Goal: Information Seeking & Learning: Compare options

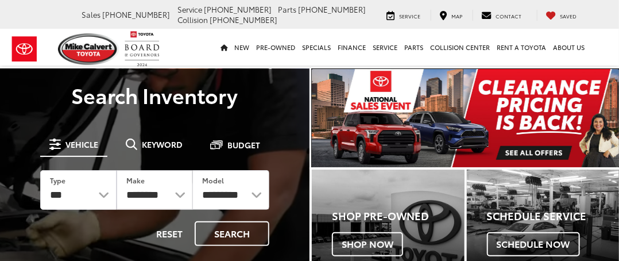
click at [541, 148] on img "carousel slide number 1 of 1" at bounding box center [465, 118] width 307 height 98
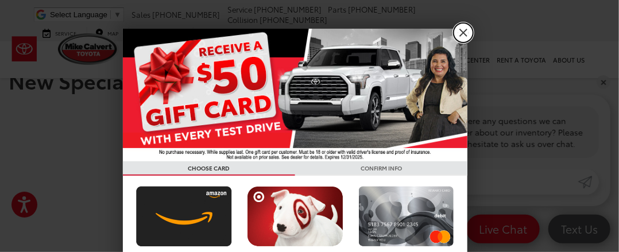
click at [463, 30] on link "X" at bounding box center [464, 33] width 20 height 20
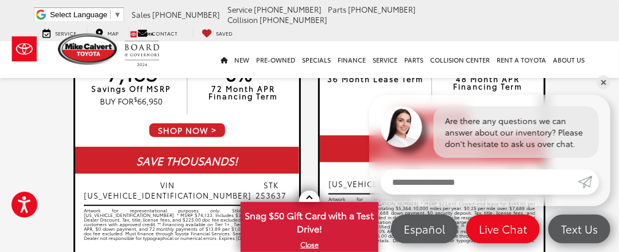
scroll to position [345, 0]
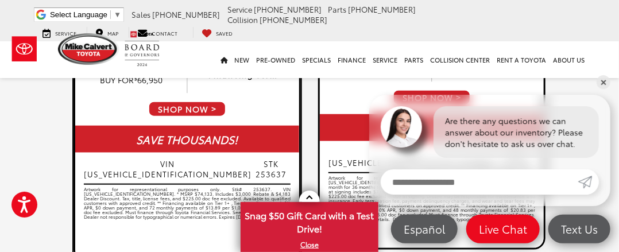
click at [195, 106] on span "SHOP NOW" at bounding box center [187, 109] width 78 height 16
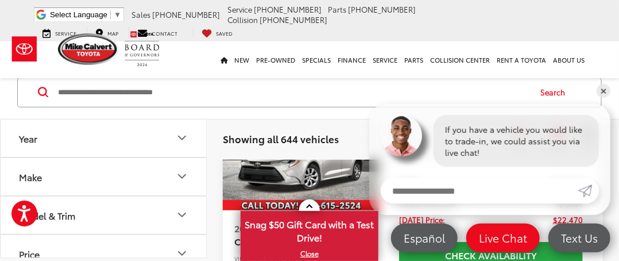
scroll to position [57, 0]
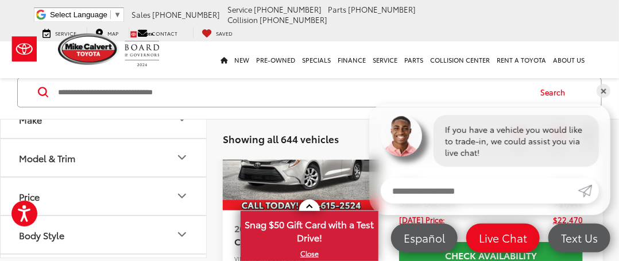
click at [178, 154] on icon "Model & Trim" at bounding box center [182, 157] width 14 height 14
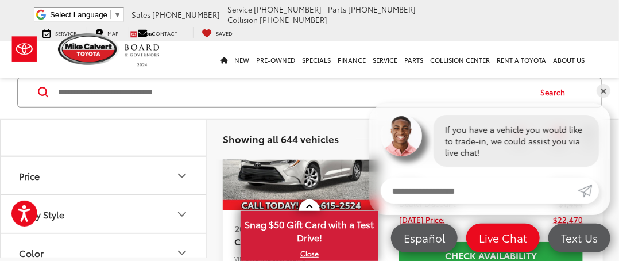
scroll to position [797, 0]
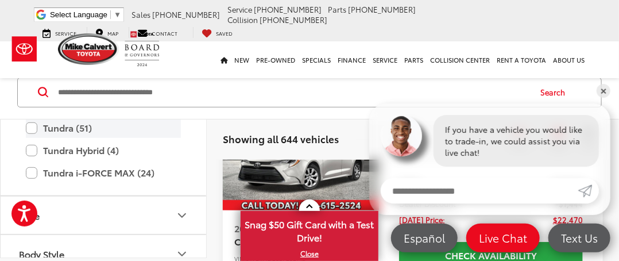
click at [69, 128] on label "Tundra (51)" at bounding box center [103, 128] width 155 height 20
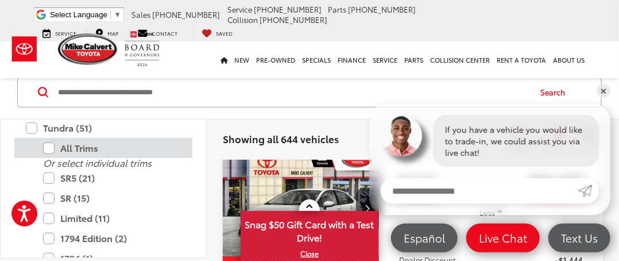
scroll to position [138, 0]
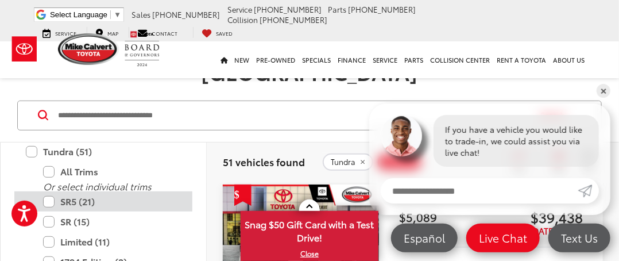
click at [51, 191] on label "SR5 (21)" at bounding box center [112, 201] width 138 height 20
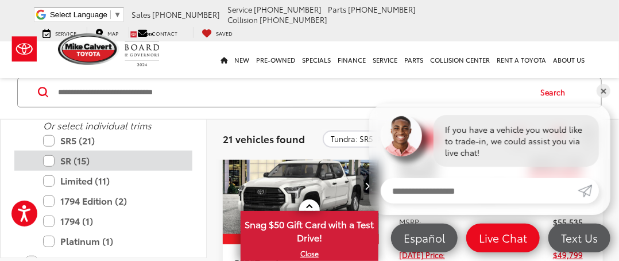
scroll to position [855, 0]
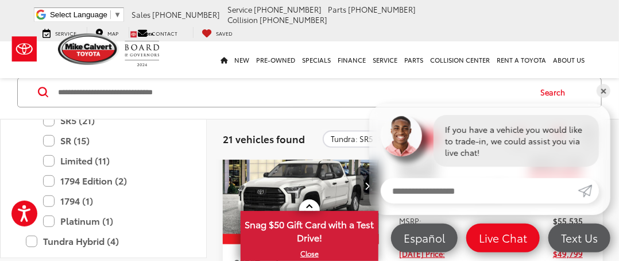
click at [230, 88] on input "Search by Make, Model, or Keyword" at bounding box center [293, 92] width 473 height 28
click at [605, 90] on link "✕" at bounding box center [604, 91] width 14 height 14
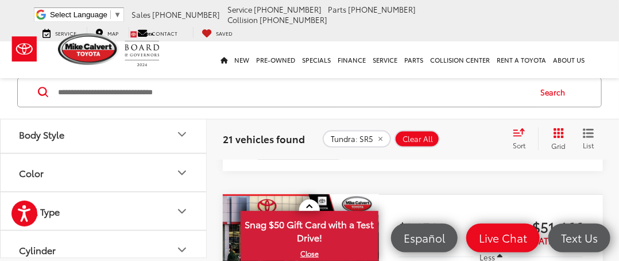
scroll to position [936, 0]
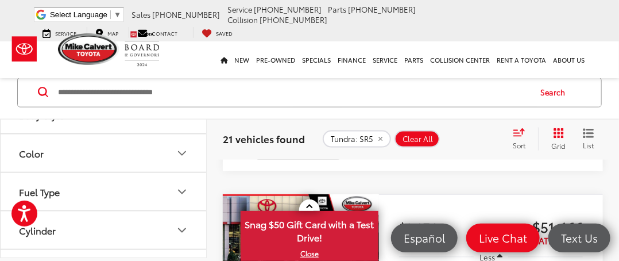
click at [179, 152] on icon "Color" at bounding box center [182, 153] width 7 height 3
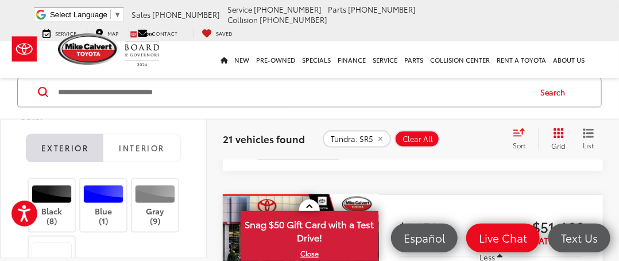
scroll to position [993, 0]
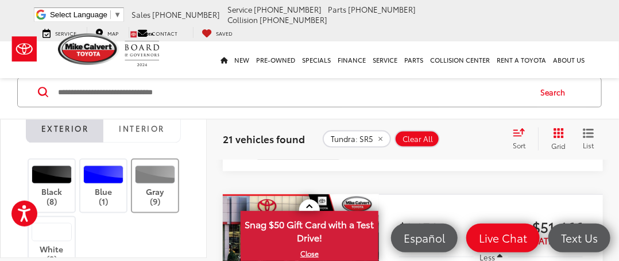
click at [150, 196] on label "Gray (9)" at bounding box center [155, 185] width 47 height 41
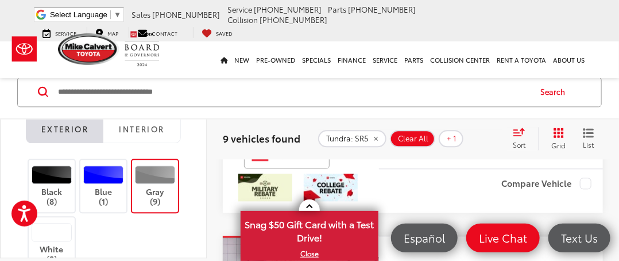
scroll to position [2435, 0]
